Goal: Transaction & Acquisition: Purchase product/service

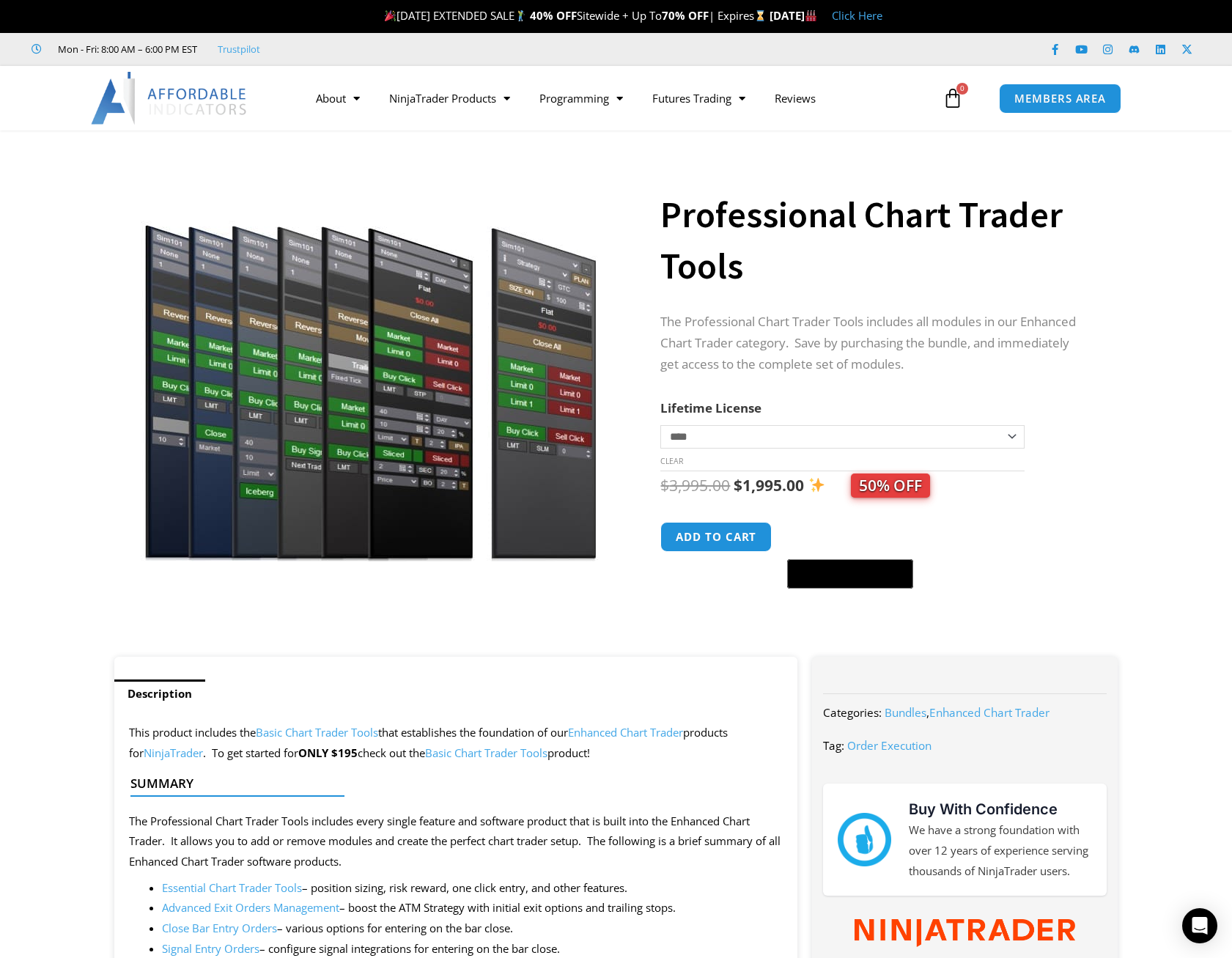
click at [429, 653] on div "Sale!" at bounding box center [371, 401] width 529 height 512
click at [412, 634] on div at bounding box center [371, 614] width 507 height 62
click at [699, 440] on select "**********" at bounding box center [842, 437] width 363 height 24
